Goal: Task Accomplishment & Management: Use online tool/utility

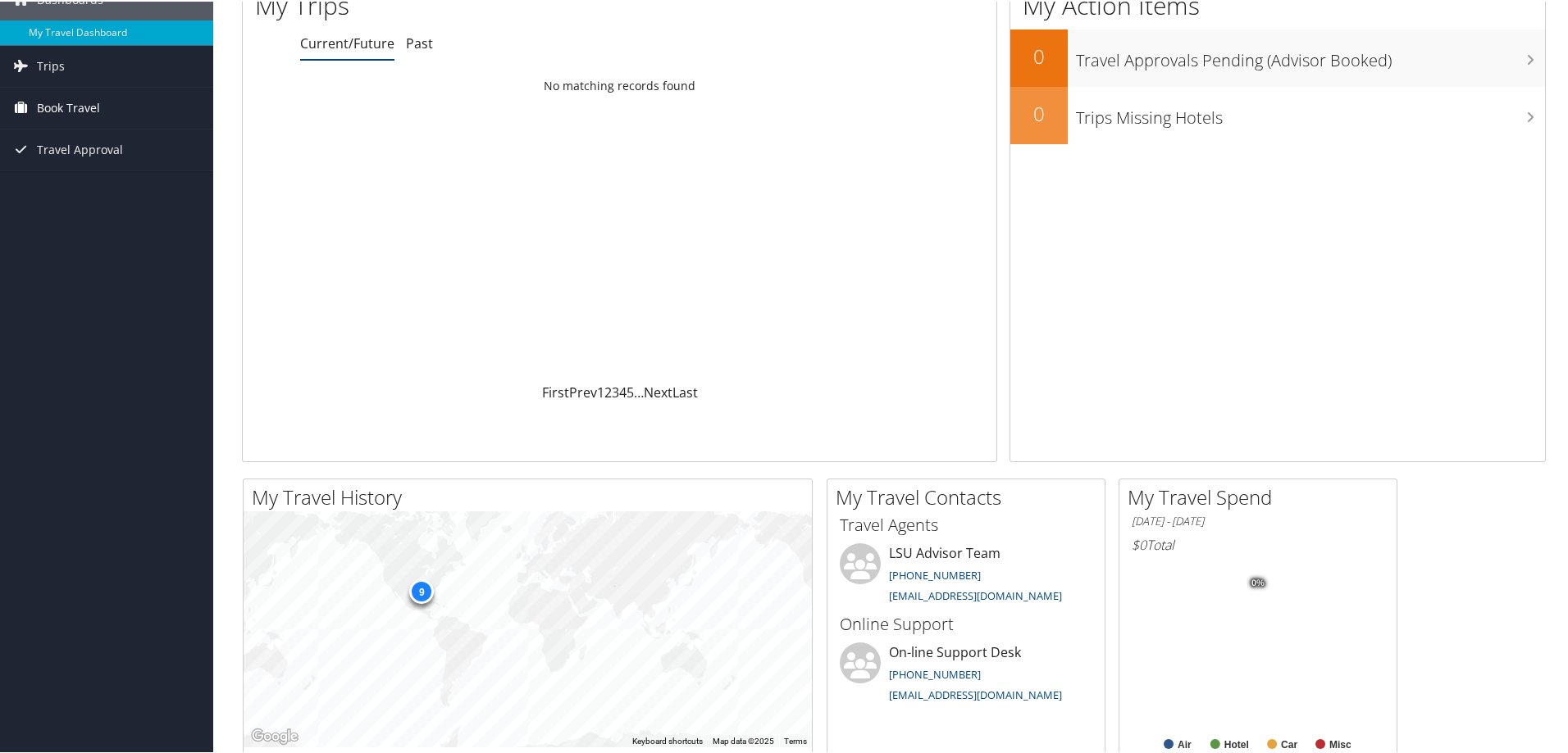
scroll to position [81, 0]
click at [95, 102] on span "Book Travel" at bounding box center [69, 105] width 63 height 41
click at [78, 60] on link "Trips" at bounding box center [106, 64] width 213 height 41
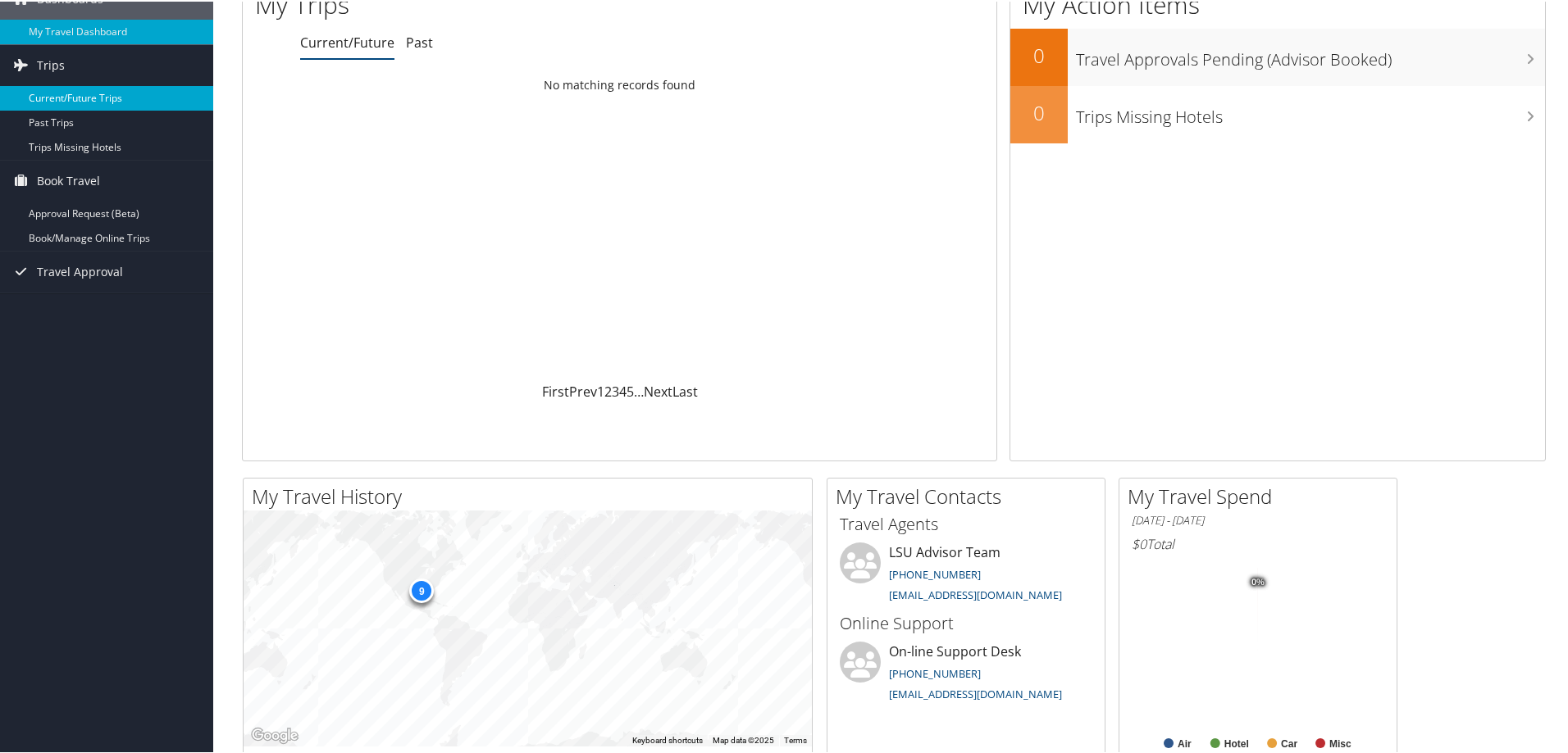
click at [69, 91] on link "Current/Future Trips" at bounding box center [106, 96] width 213 height 25
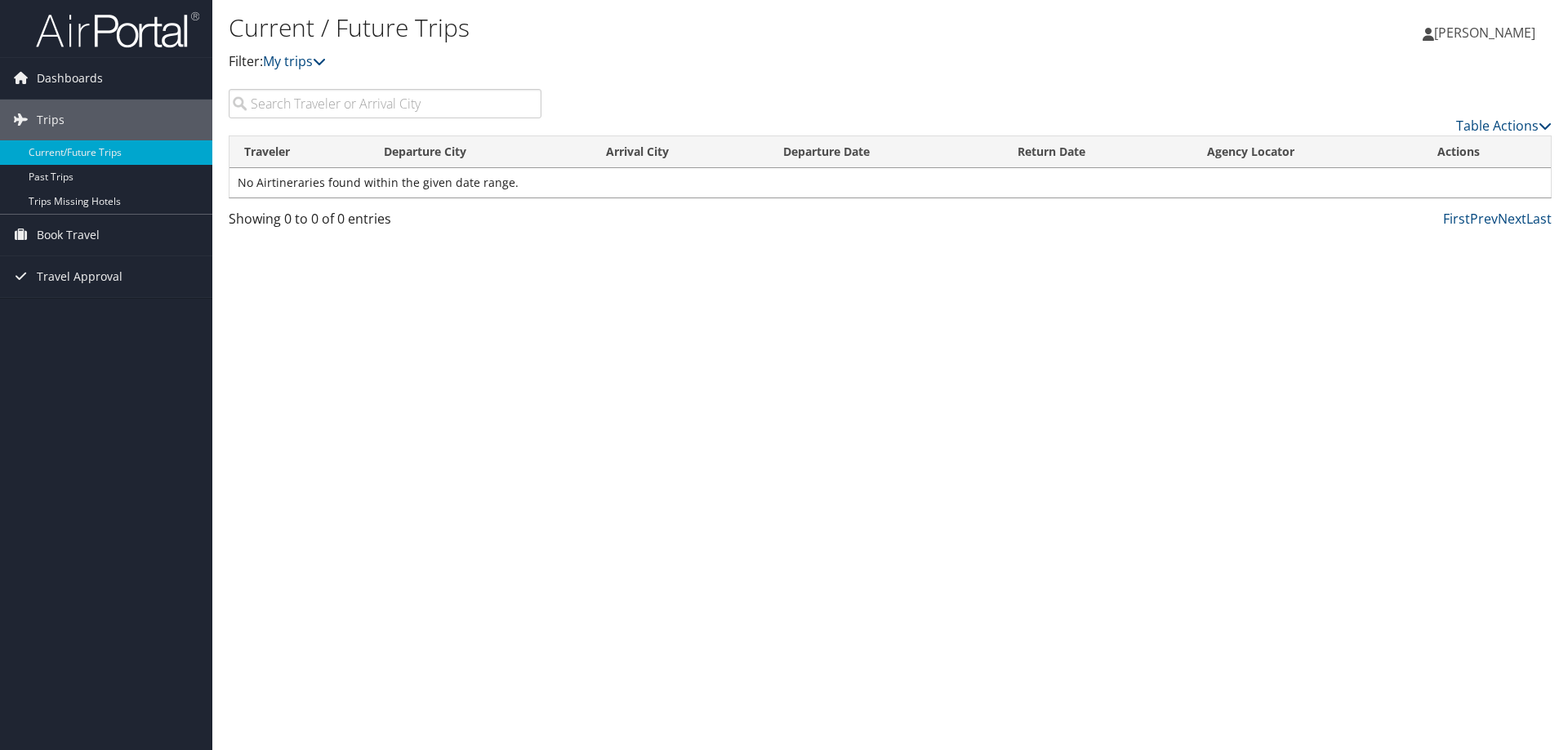
click at [1466, 36] on span "[PERSON_NAME]" at bounding box center [1484, 32] width 102 height 18
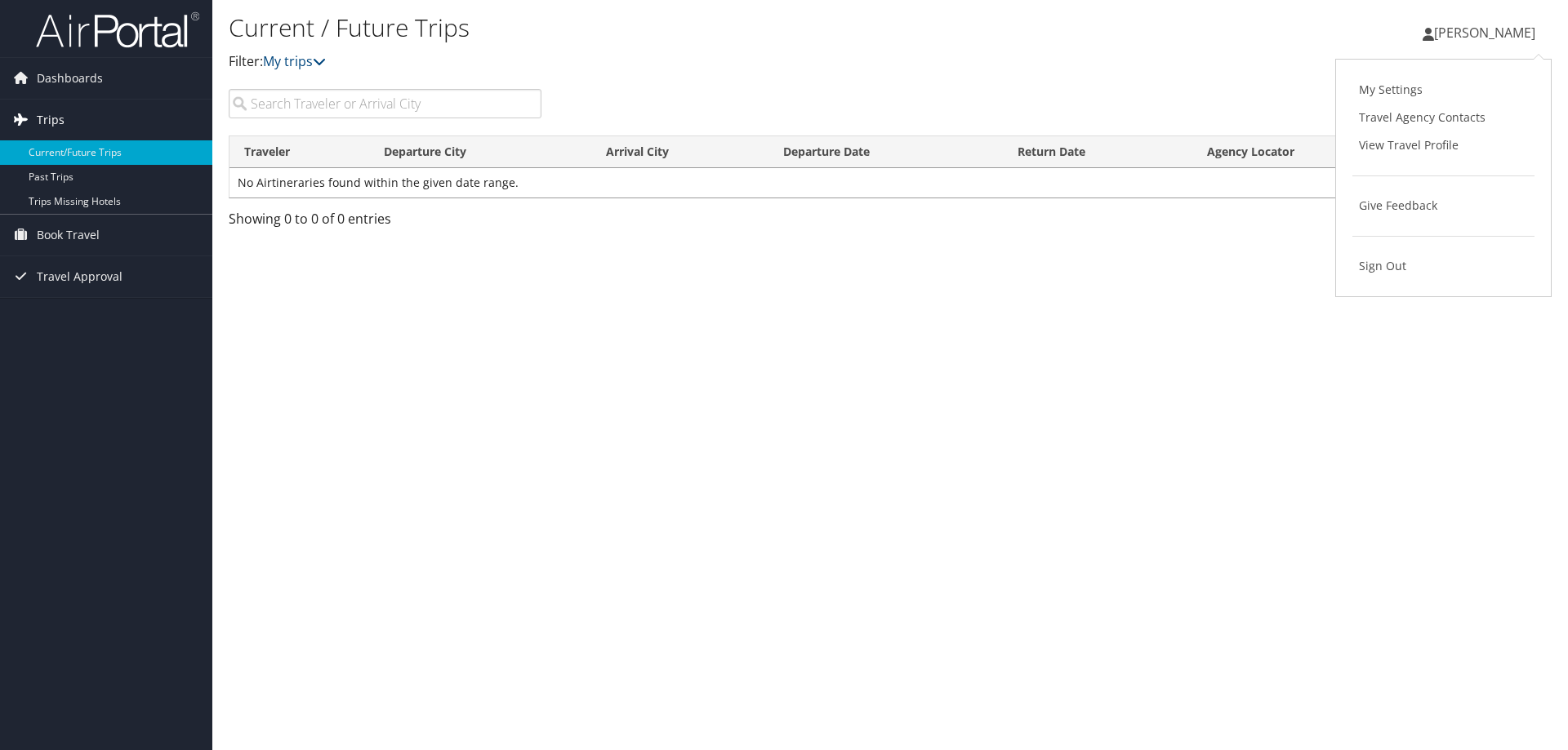
click at [103, 126] on link "Trips" at bounding box center [106, 120] width 212 height 41
click at [97, 125] on link "Trips" at bounding box center [106, 120] width 212 height 41
click at [933, 302] on div "Current / Future Trips Filter: My trips Katie Miranda Katie Miranda My Settings…" at bounding box center [890, 375] width 1356 height 750
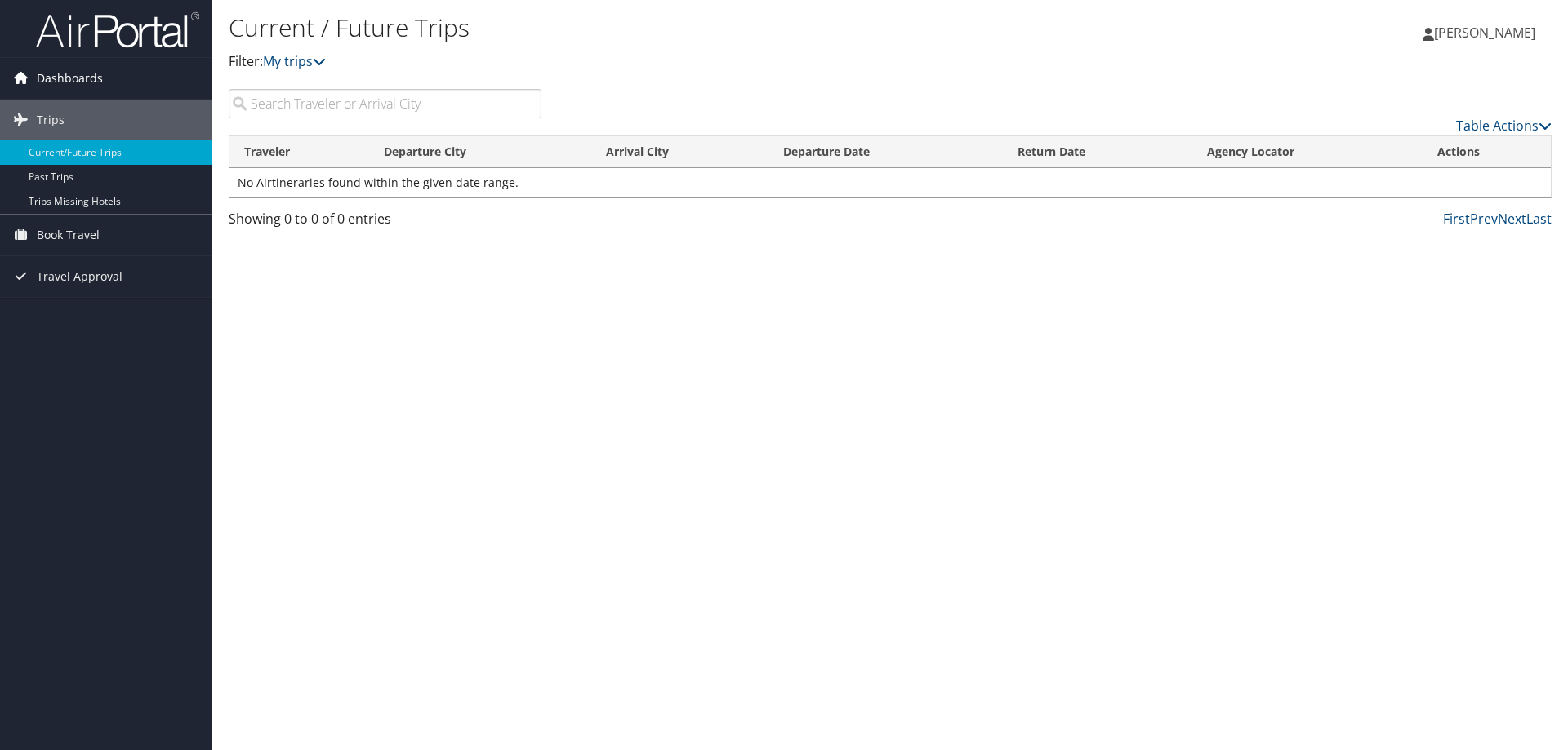
click at [51, 80] on span "Dashboards" at bounding box center [70, 78] width 67 height 41
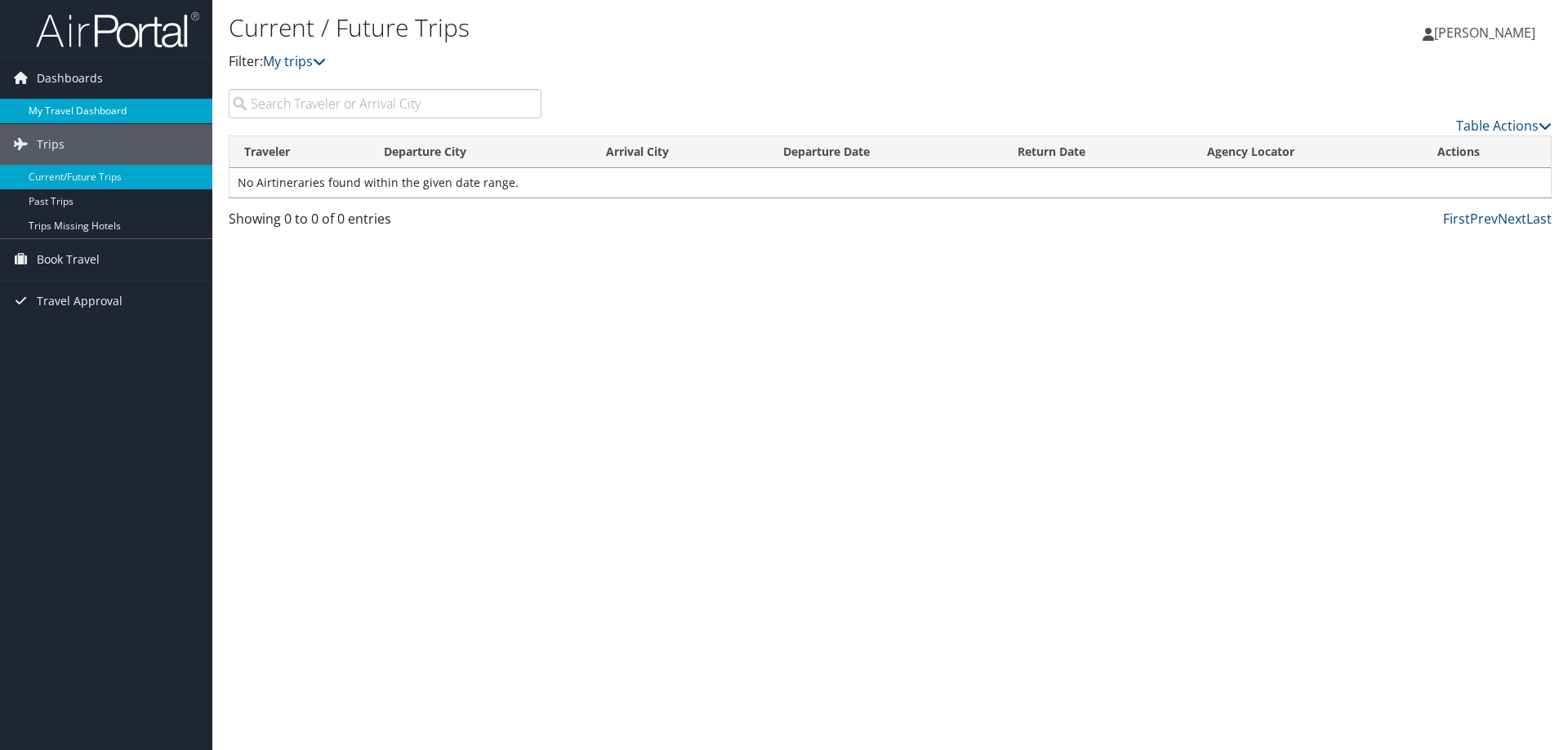
click at [110, 109] on link "My Travel Dashboard" at bounding box center [106, 111] width 212 height 25
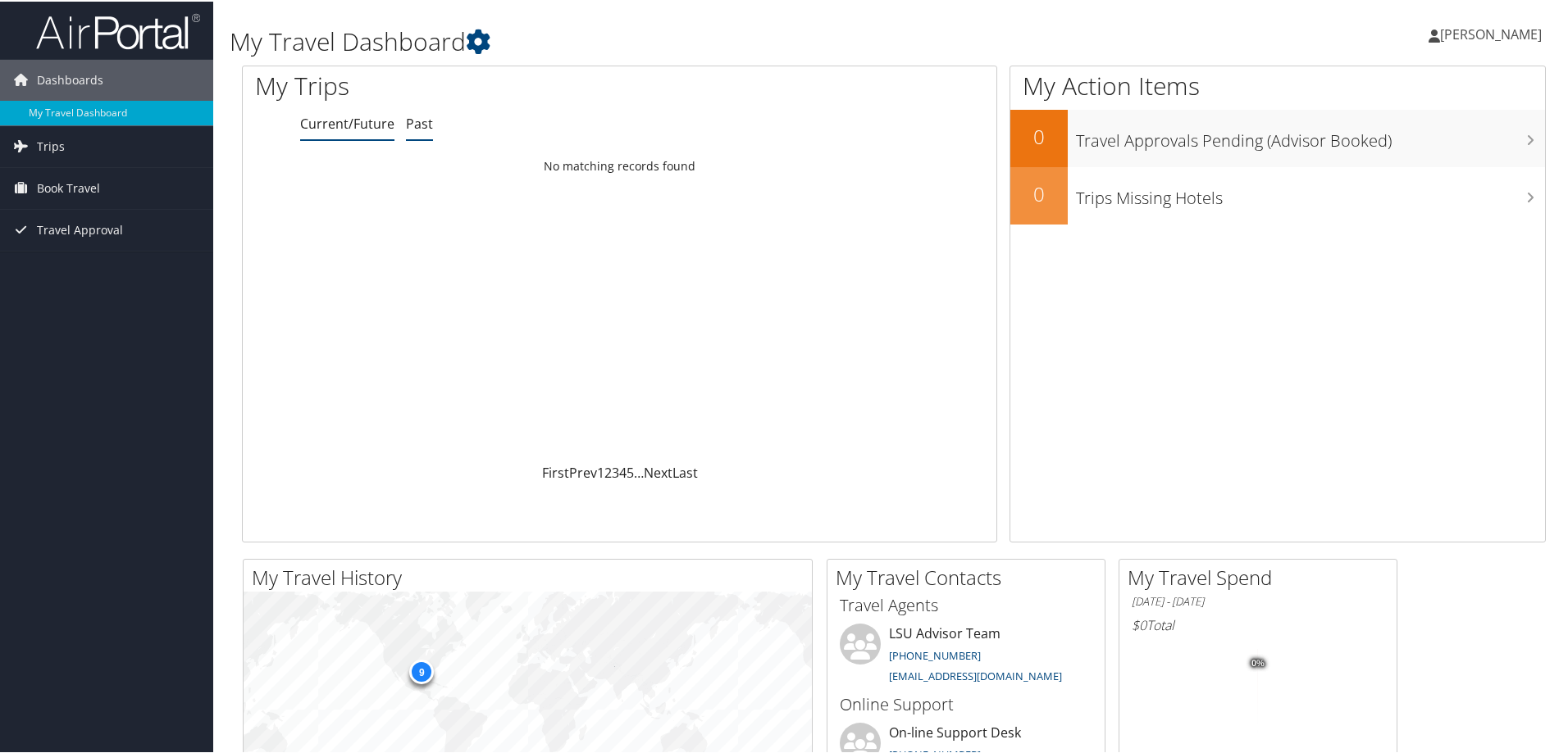
click at [406, 123] on link "Past" at bounding box center [419, 122] width 27 height 18
click at [328, 126] on link "Current/Future" at bounding box center [347, 122] width 95 height 18
click at [68, 145] on link "Trips" at bounding box center [106, 145] width 213 height 41
click at [77, 168] on link "Current/Future Trips" at bounding box center [106, 178] width 213 height 25
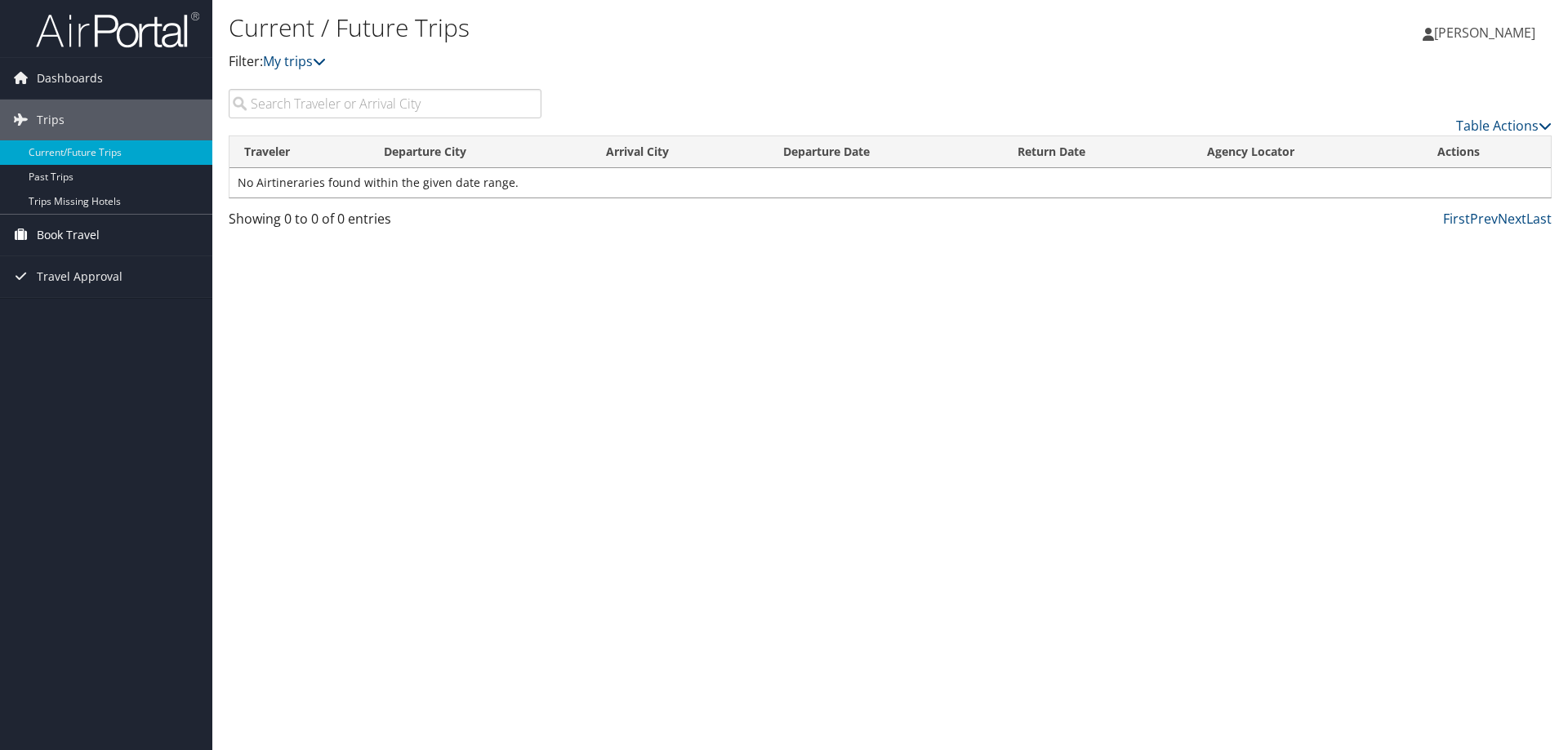
click at [89, 233] on span "Book Travel" at bounding box center [68, 235] width 63 height 41
click at [84, 236] on span "Book Travel" at bounding box center [68, 235] width 63 height 41
click at [89, 291] on link "Book/Manage Online Trips" at bounding box center [106, 293] width 212 height 25
